Goal: Navigation & Orientation: Understand site structure

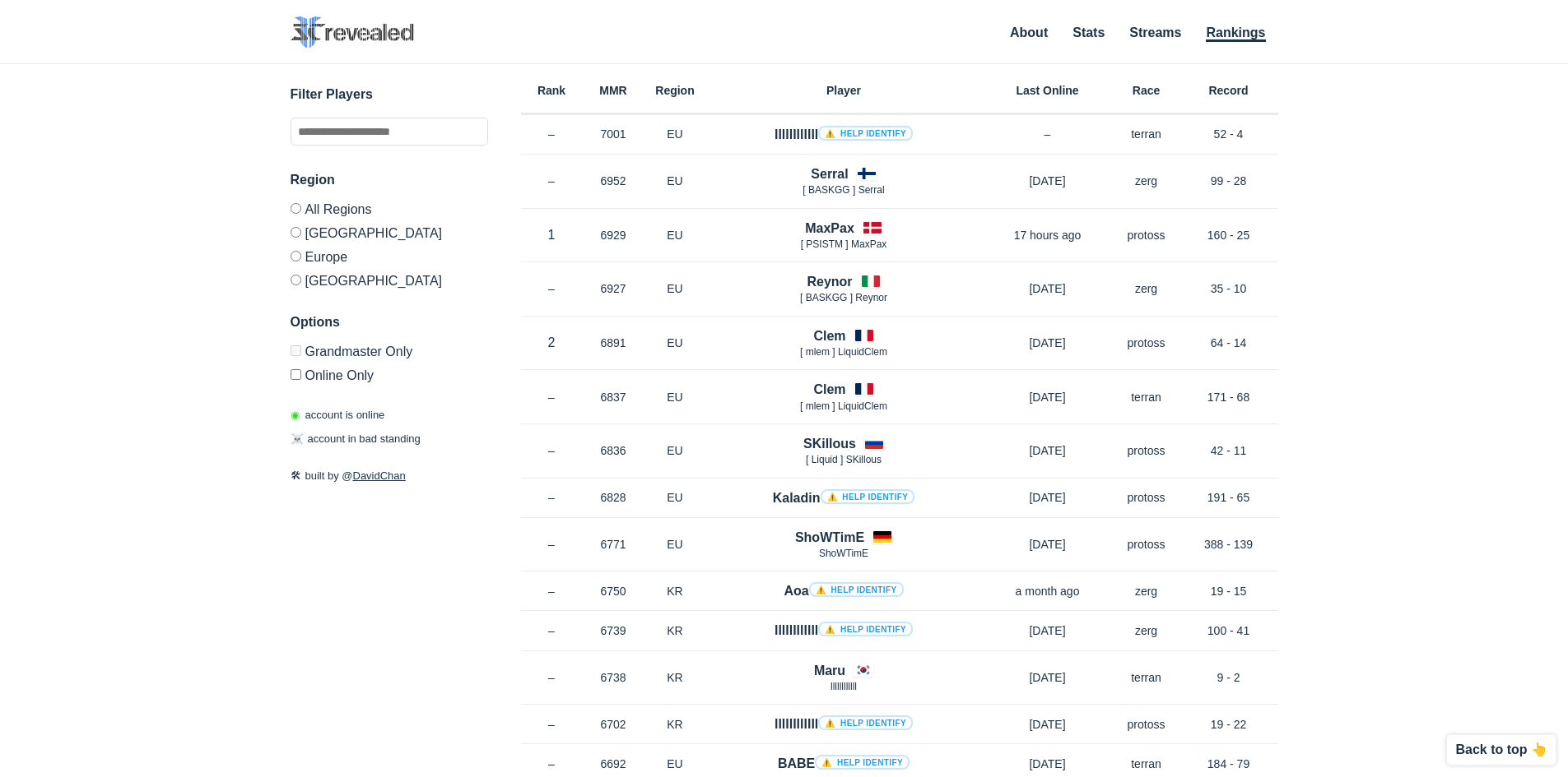
click at [1071, 34] on ul "About Stats Streams Rankings" at bounding box center [1136, 32] width 285 height 22
click at [1088, 31] on link "Stats" at bounding box center [1088, 33] width 32 height 17
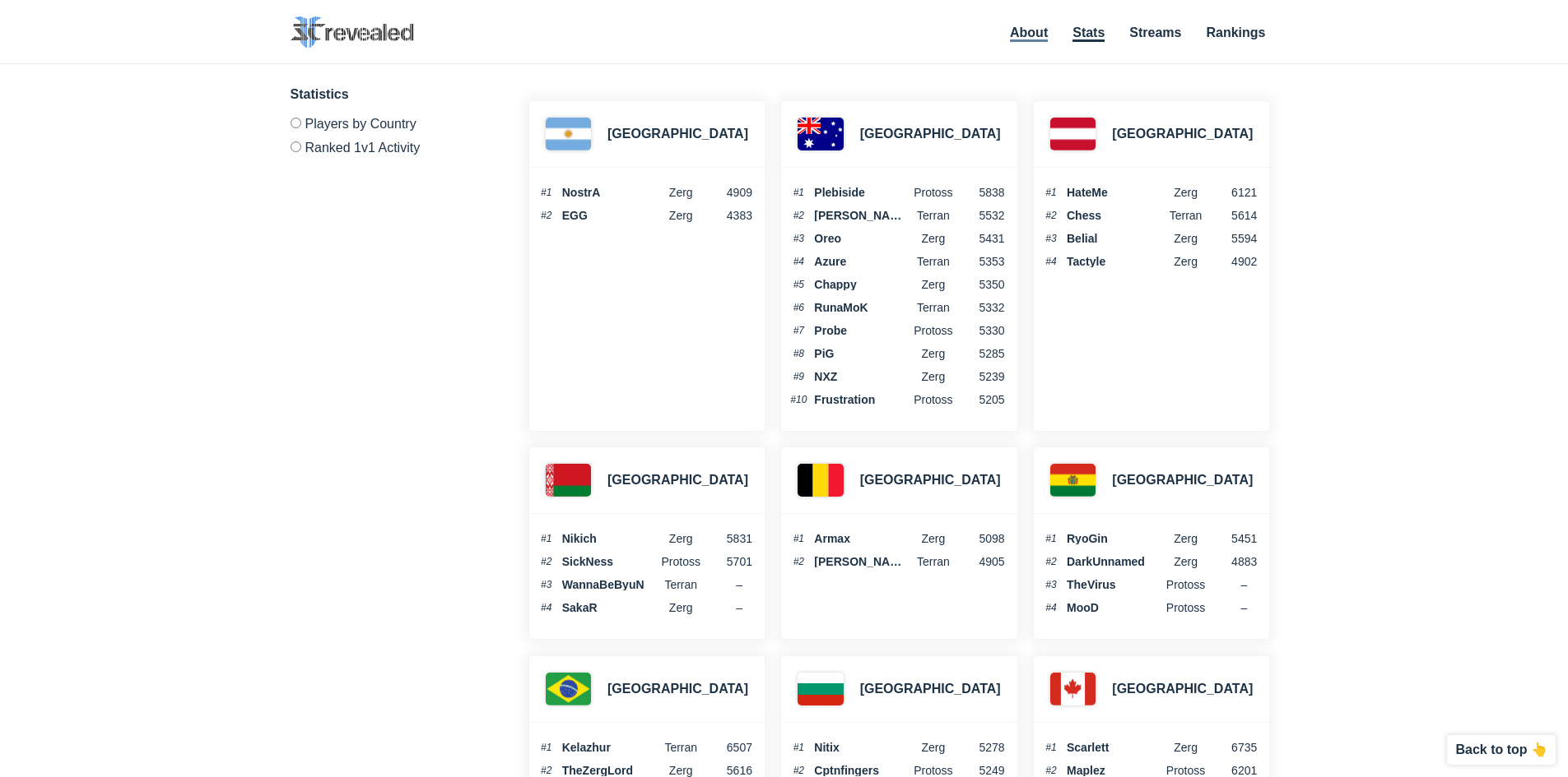
click at [1026, 31] on link "About" at bounding box center [1029, 33] width 38 height 17
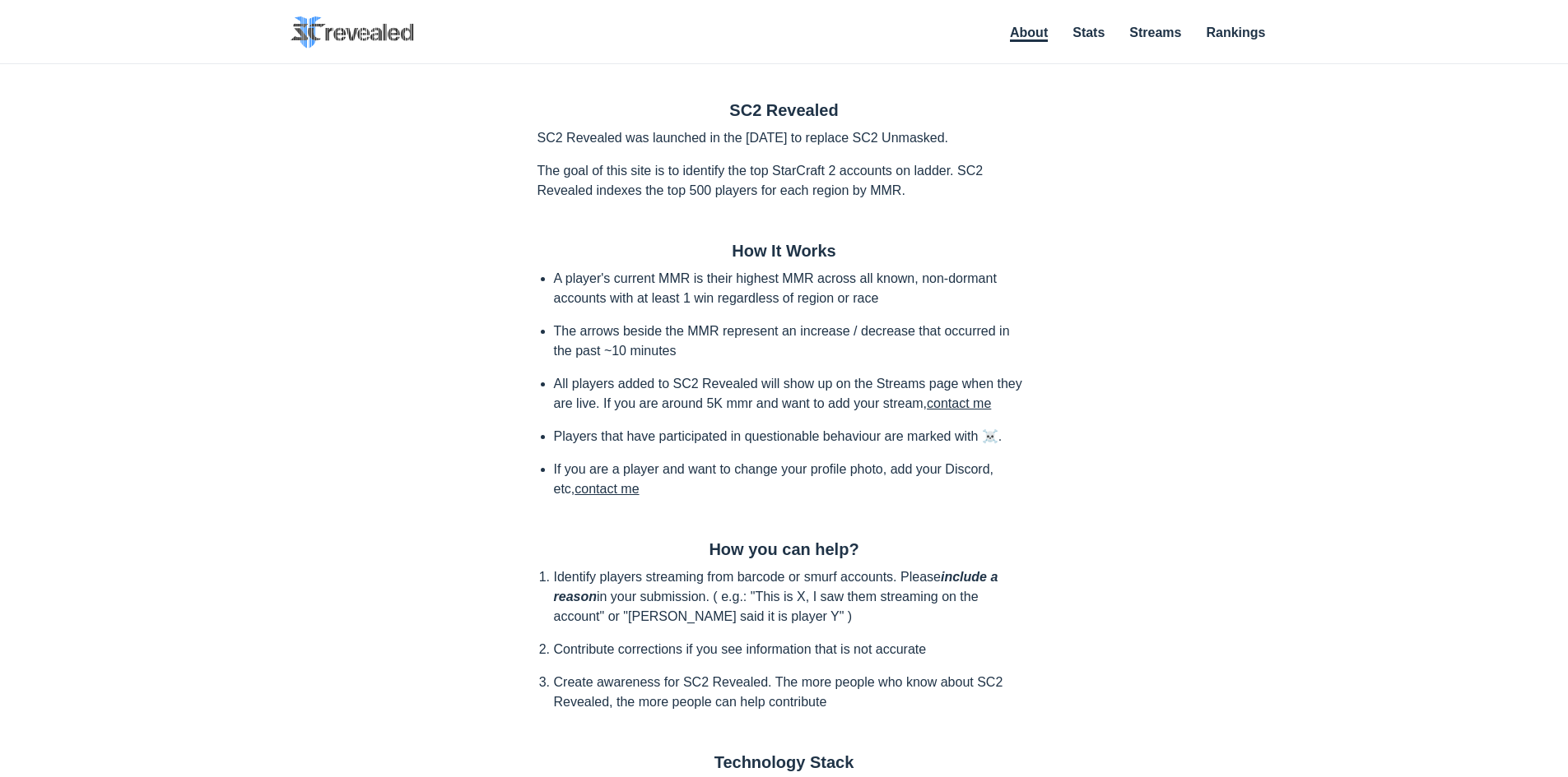
click at [1088, 21] on nav "About Stats Streams Rankings" at bounding box center [1136, 33] width 285 height 34
click at [1087, 25] on link "Stats" at bounding box center [1088, 33] width 32 height 17
